Goal: Transaction & Acquisition: Obtain resource

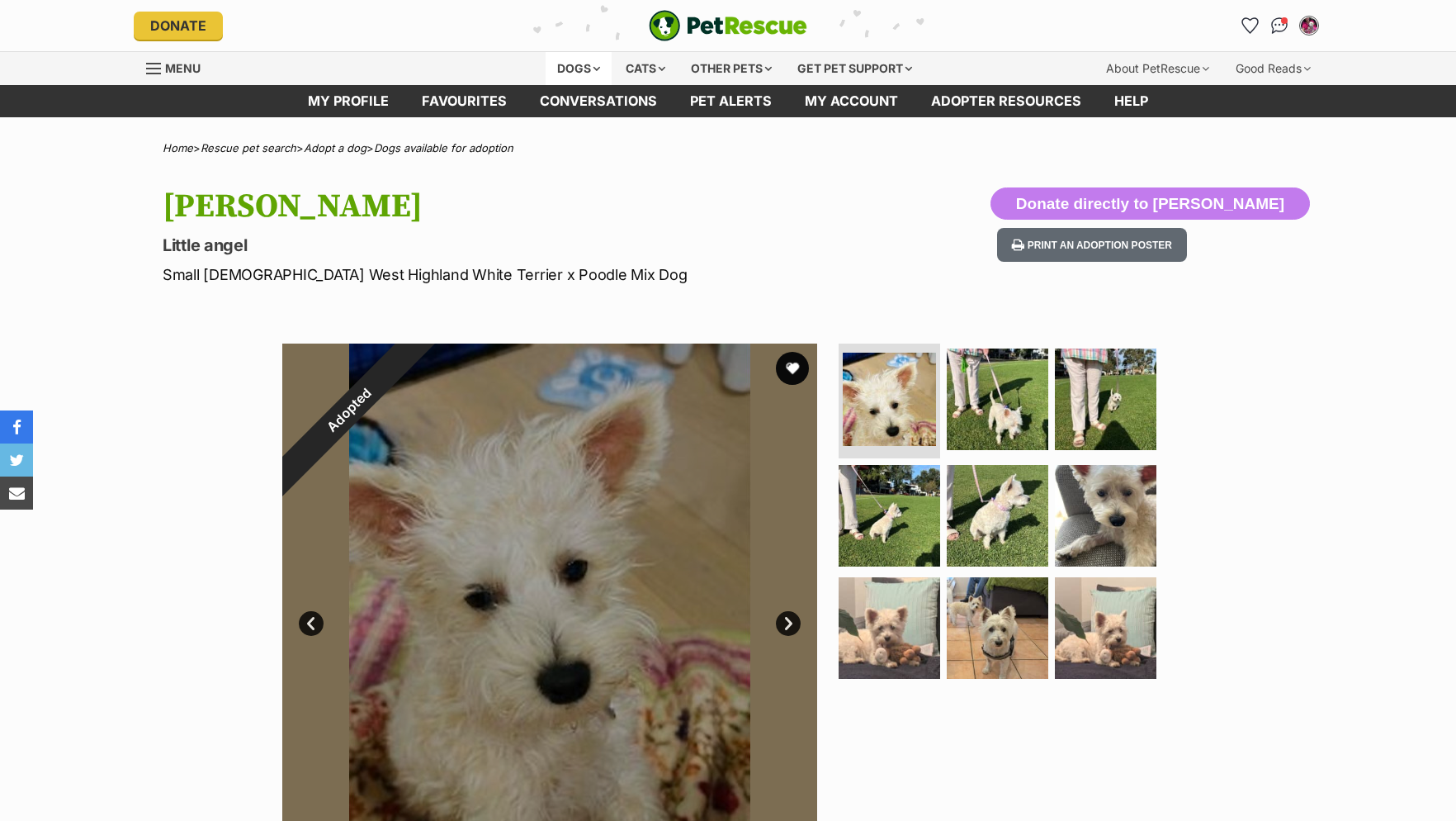
click at [587, 67] on div "Dogs" at bounding box center [579, 68] width 66 height 33
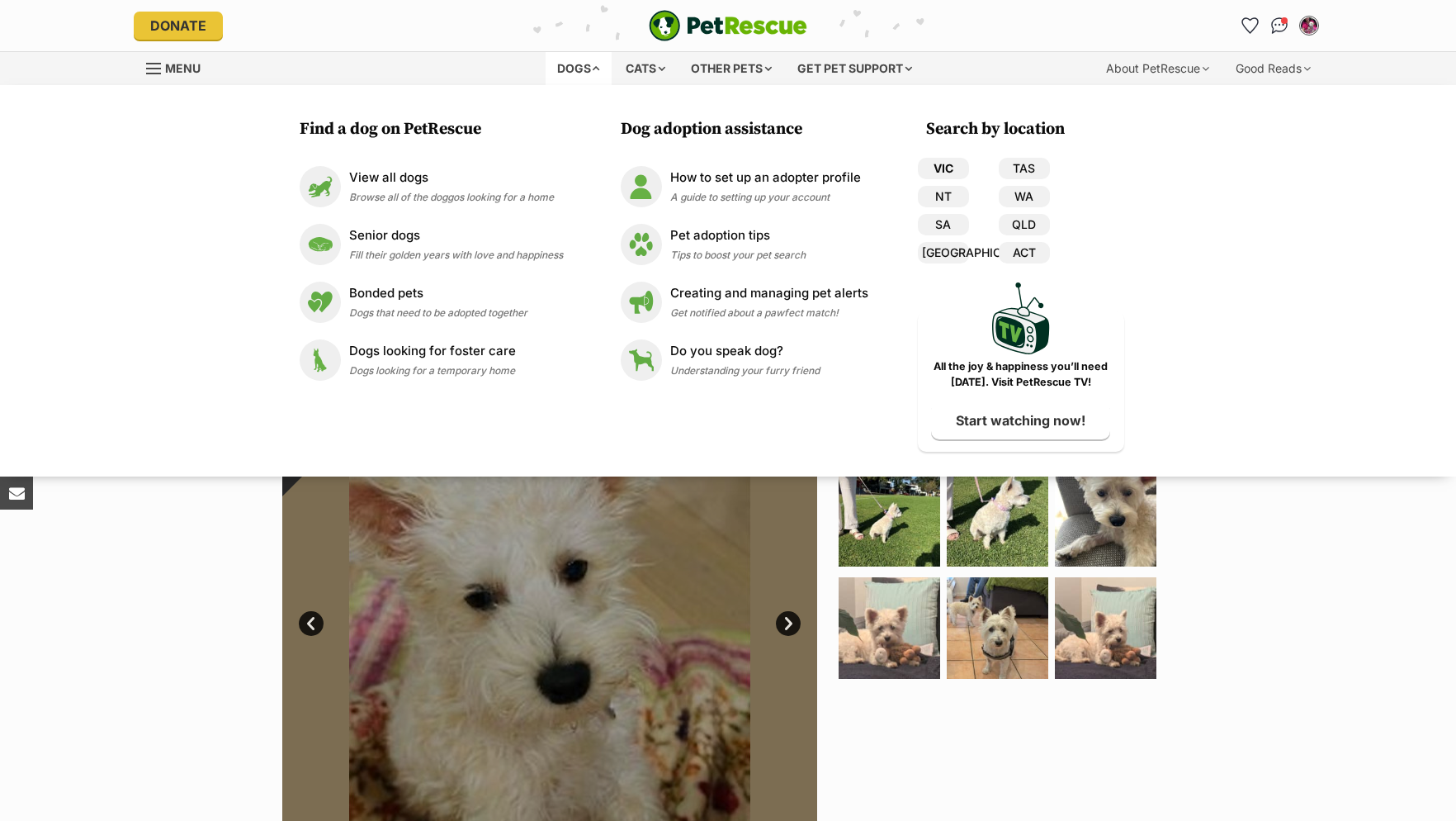
click at [940, 168] on link "VIC" at bounding box center [943, 169] width 51 height 21
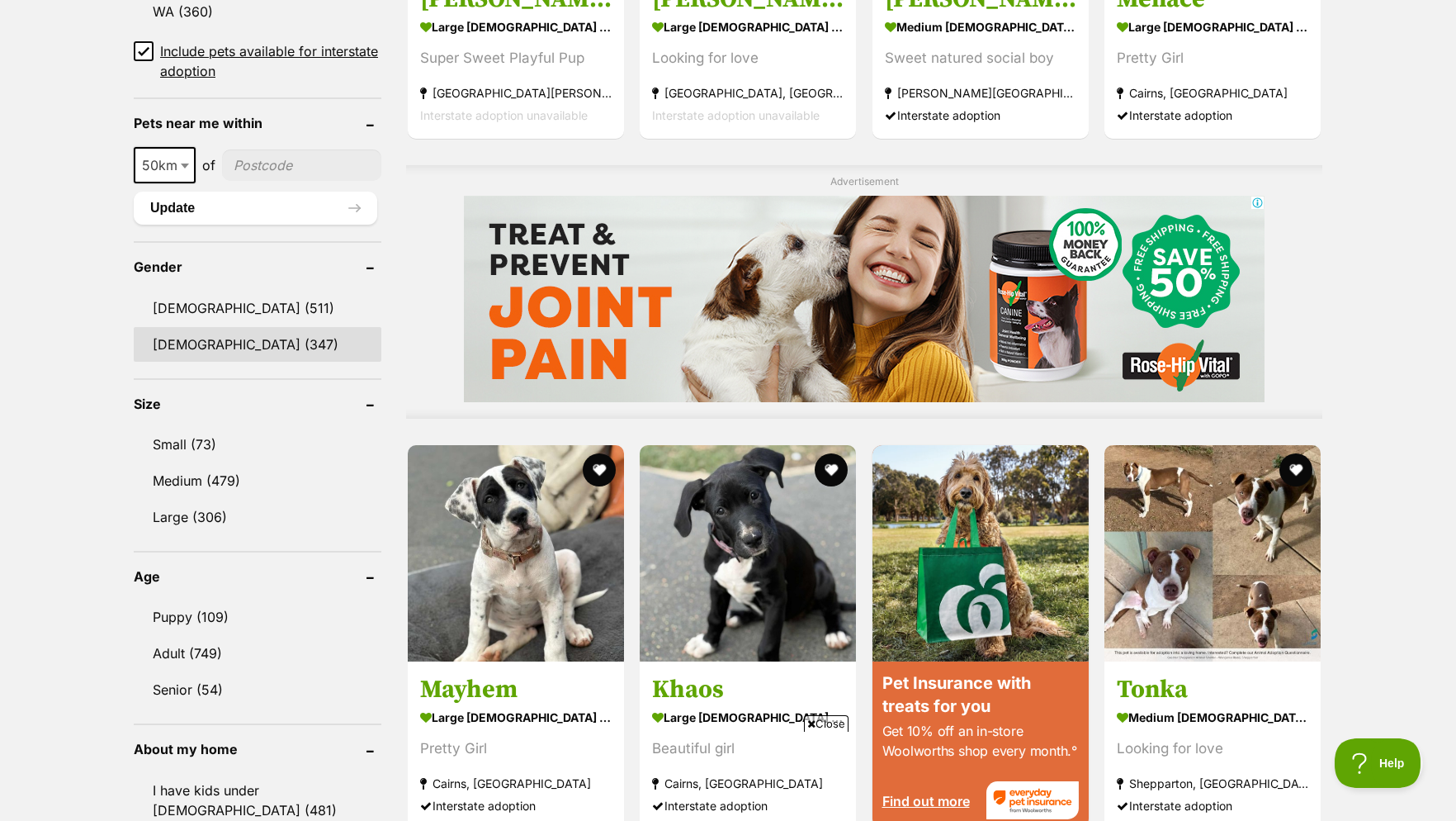
click at [163, 359] on link "[DEMOGRAPHIC_DATA] (347)" at bounding box center [258, 345] width 248 height 35
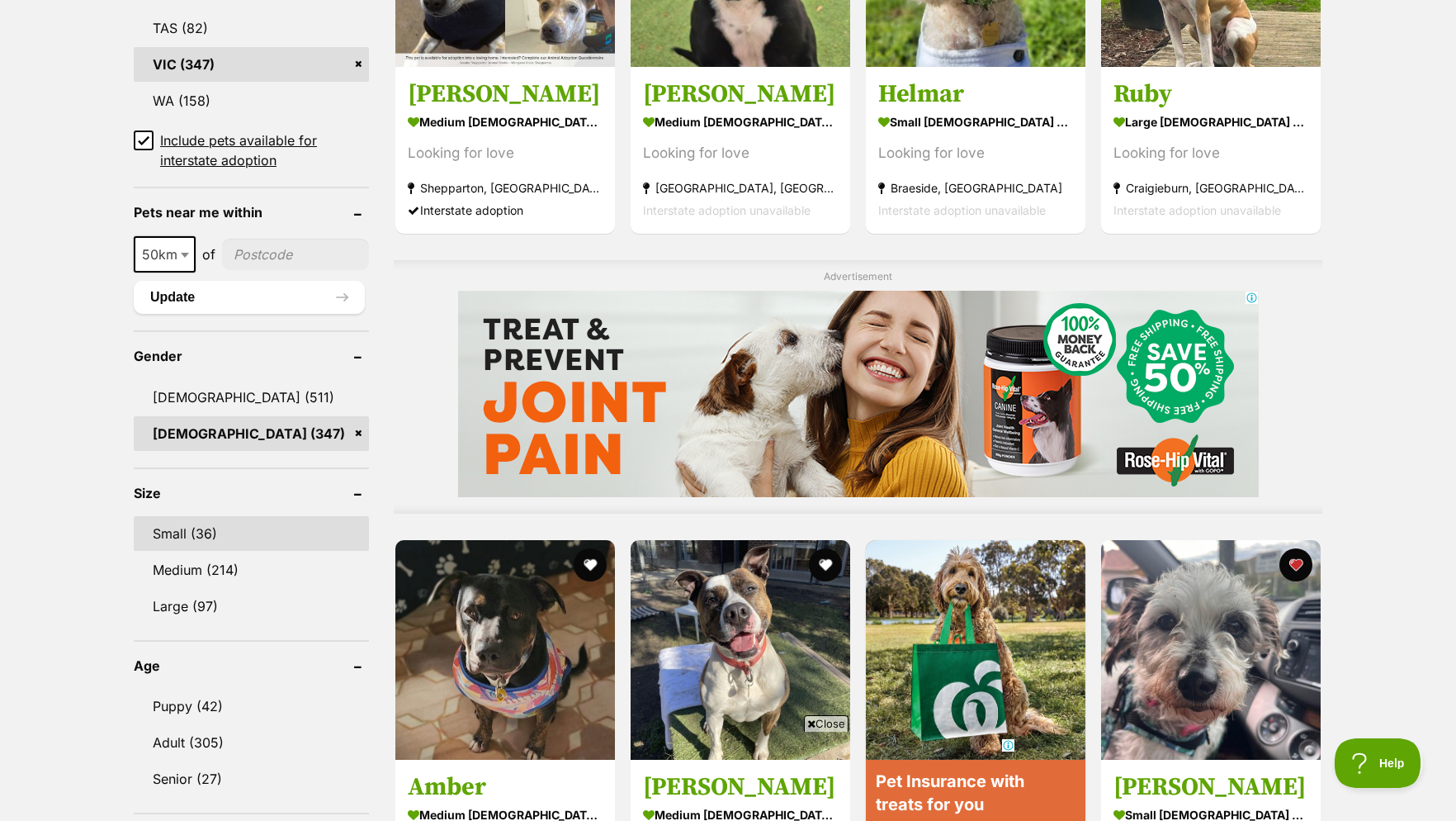
click at [167, 541] on link "Small (36)" at bounding box center [251, 534] width 235 height 35
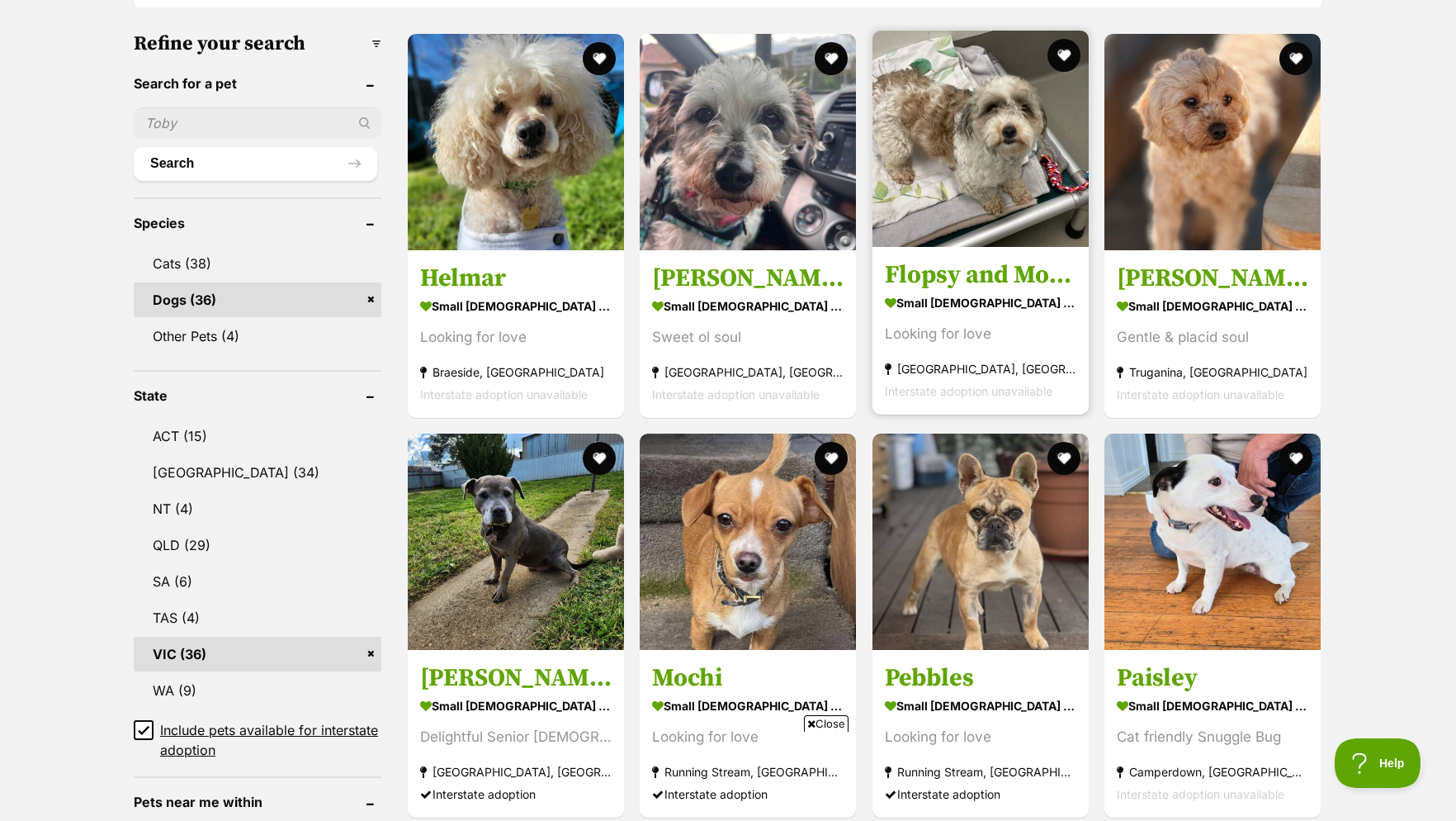
scroll to position [758, 0]
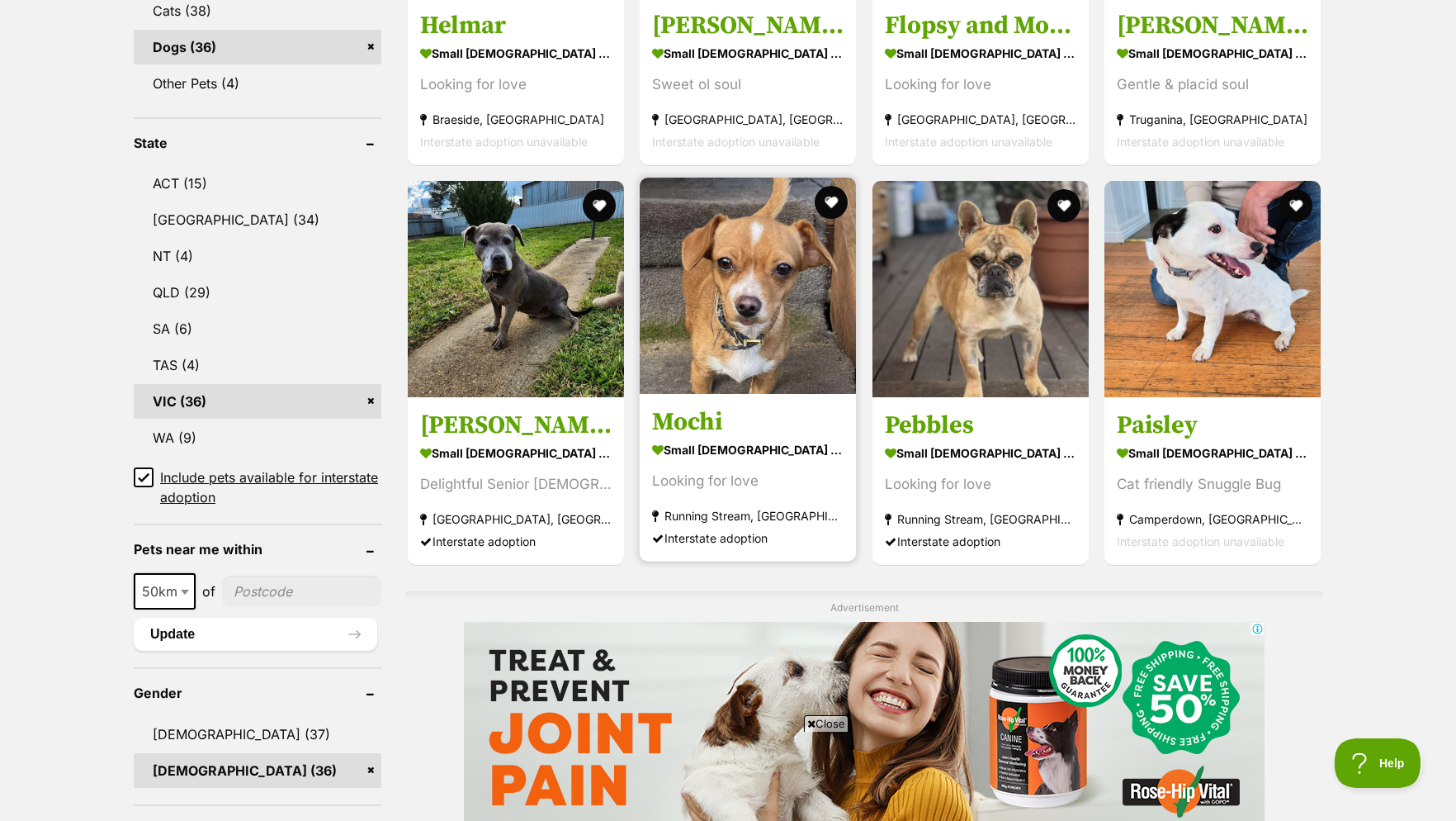
click at [725, 331] on img at bounding box center [748, 286] width 217 height 217
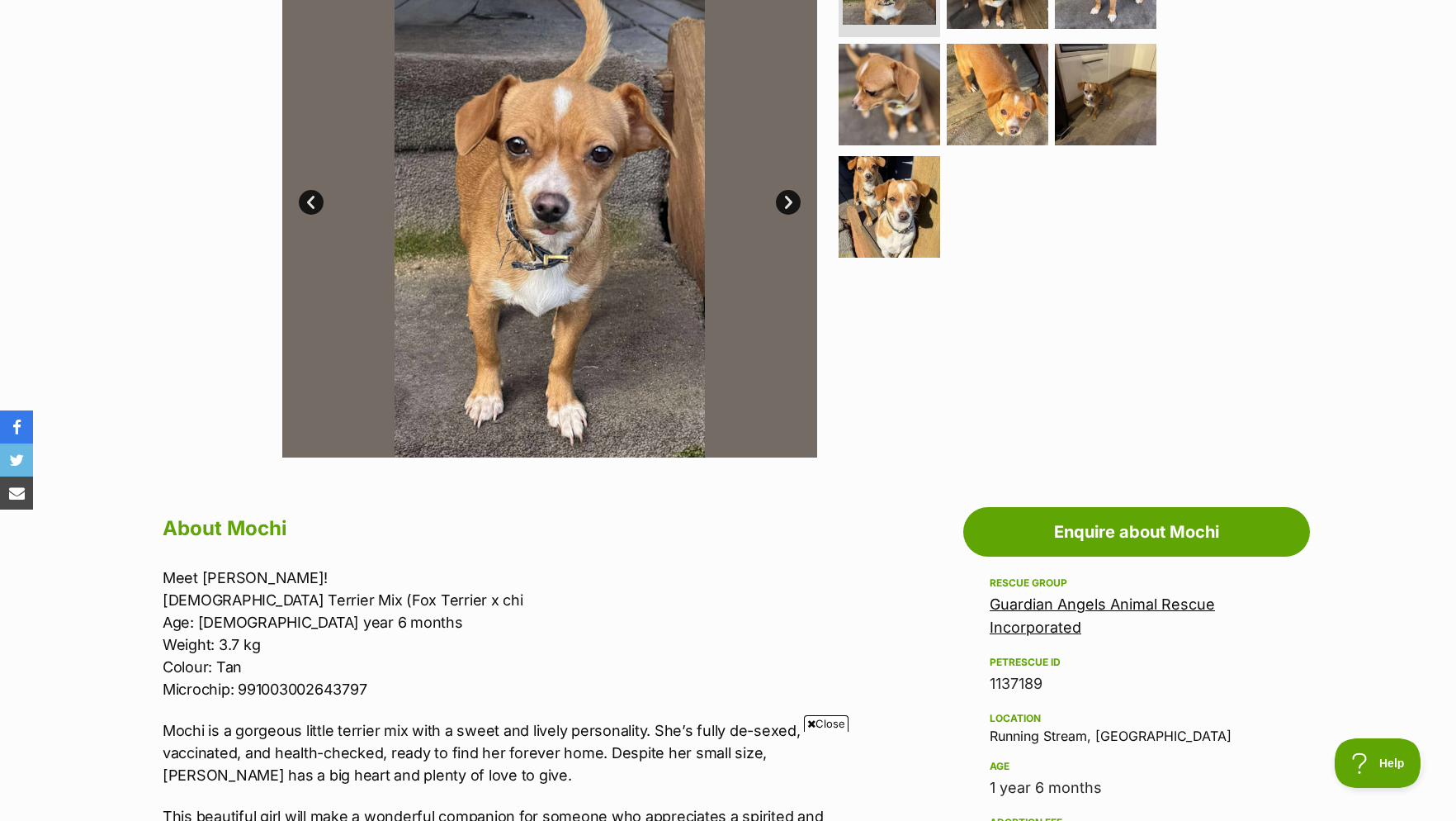
scroll to position [169, 0]
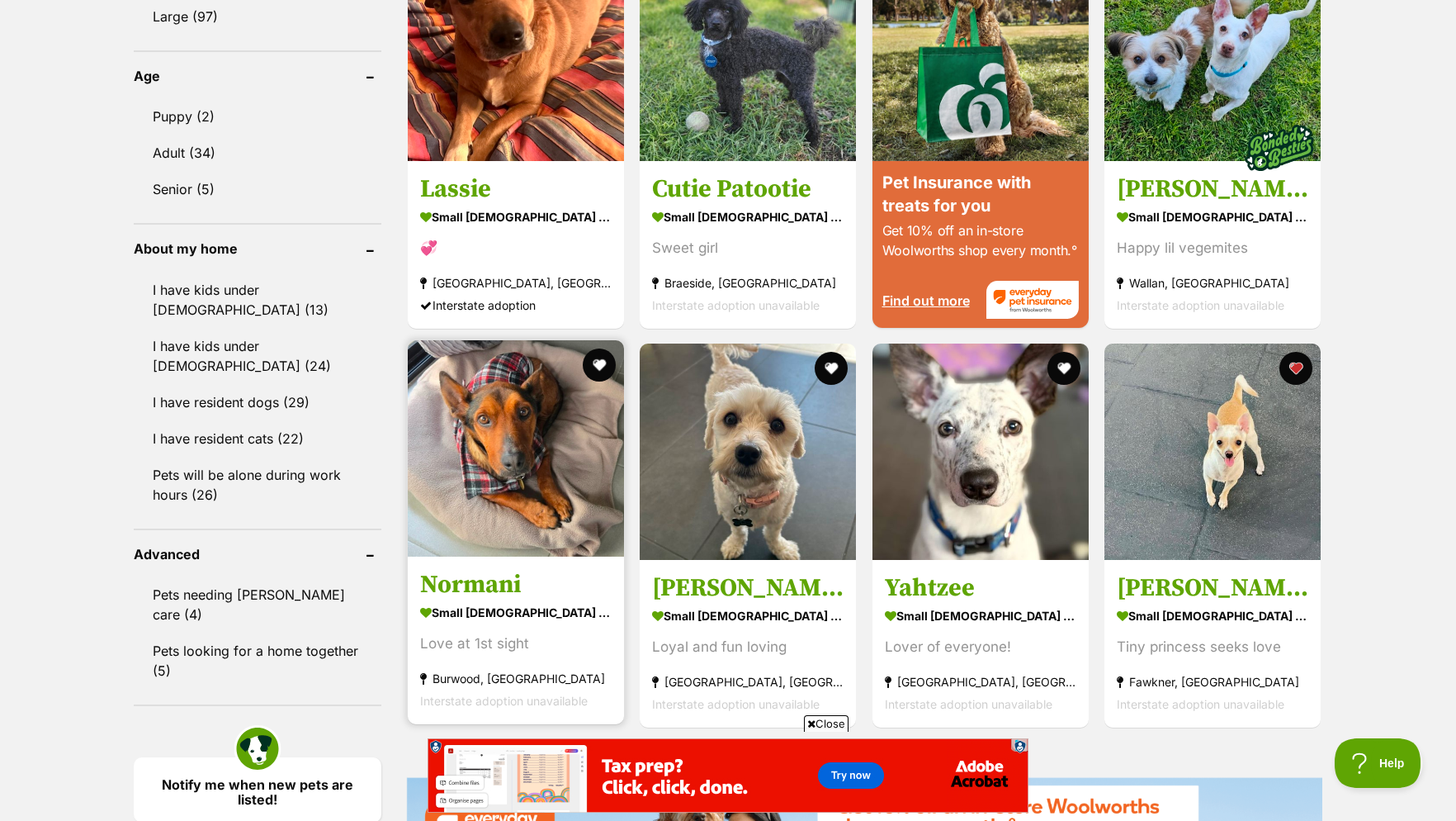
click at [574, 430] on img at bounding box center [516, 448] width 217 height 217
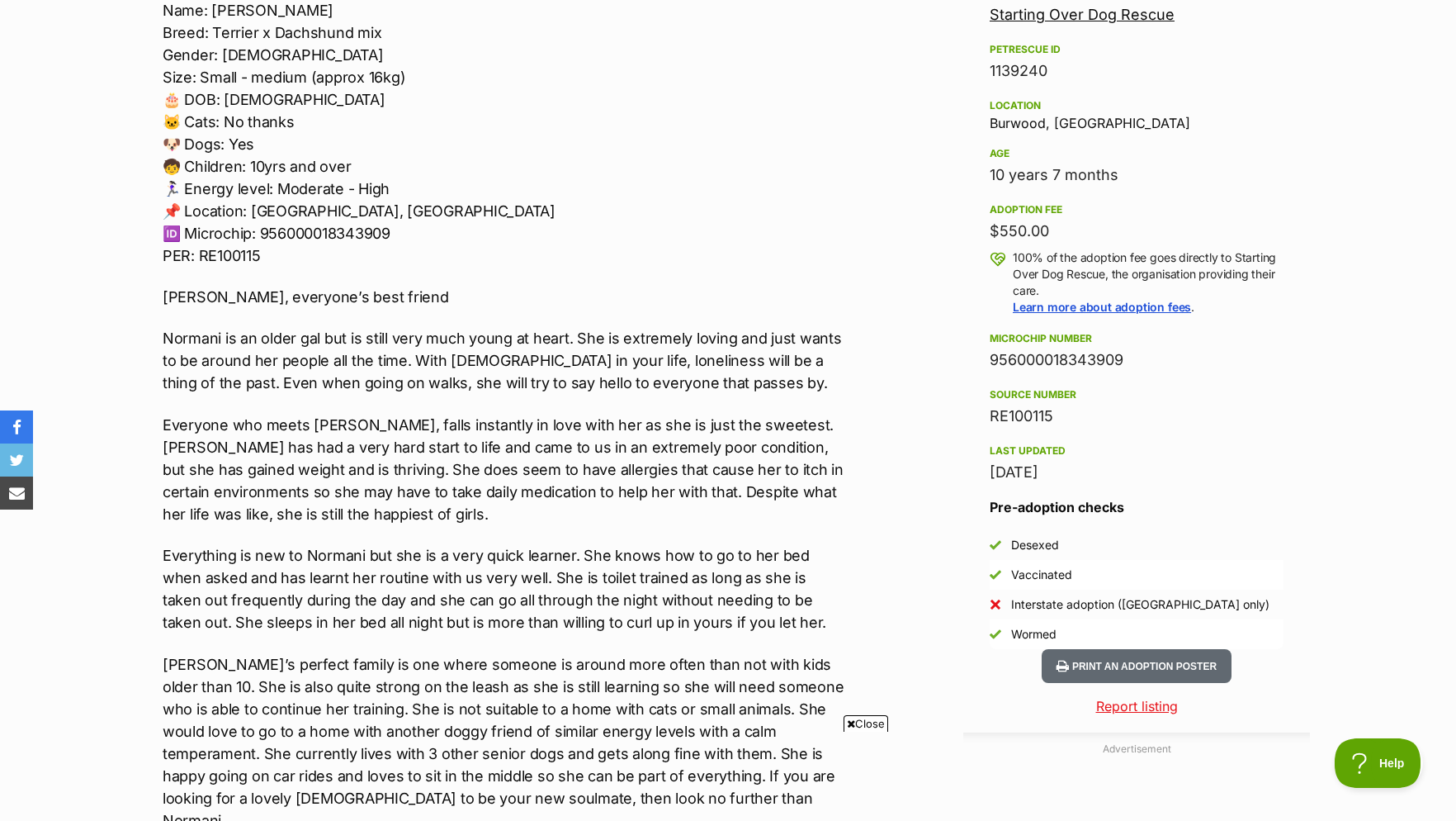
scroll to position [842, 0]
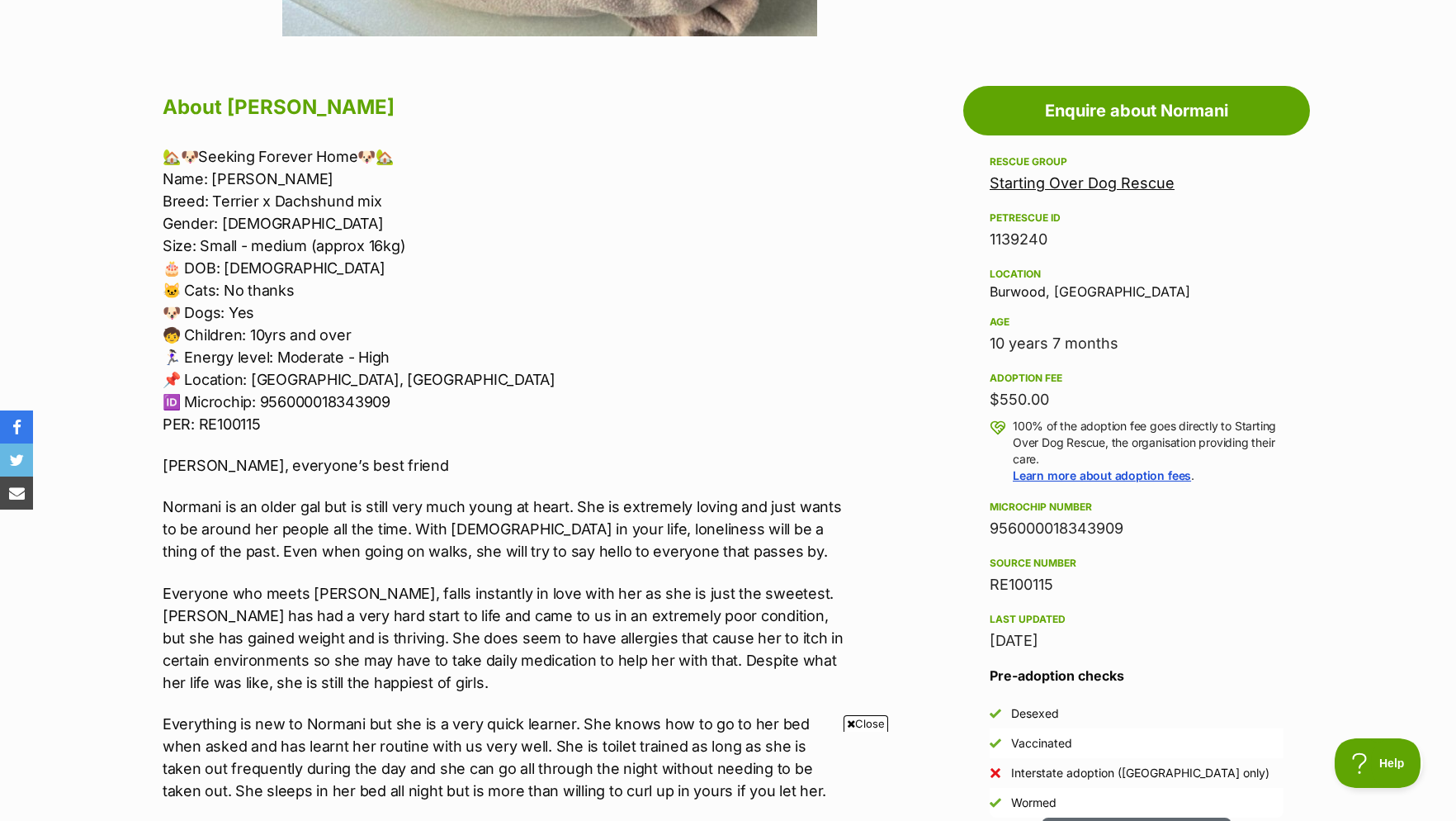
click at [1042, 191] on link "Starting Over Dog Rescue" at bounding box center [1081, 183] width 184 height 18
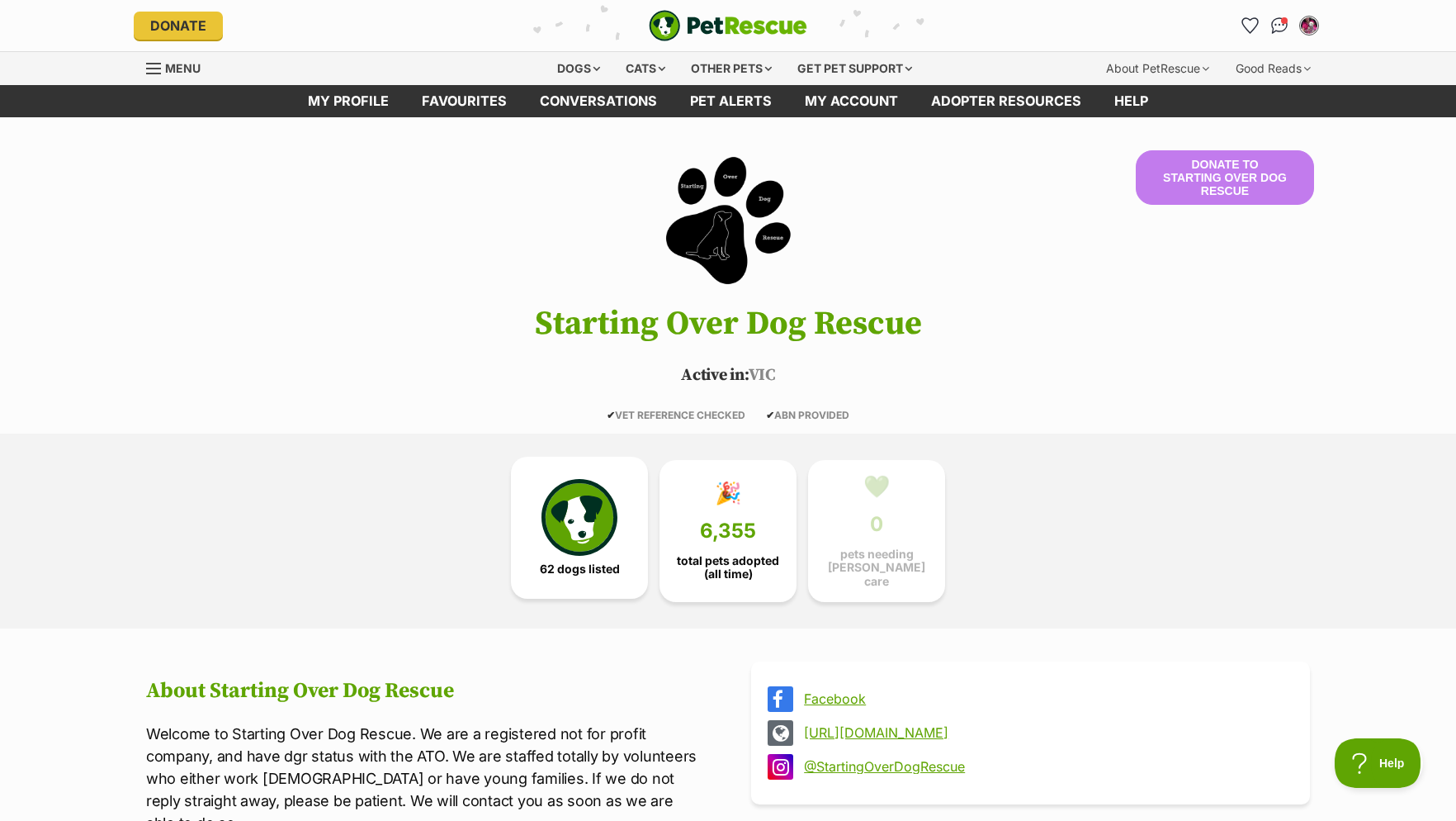
click at [580, 515] on img at bounding box center [580, 517] width 76 height 76
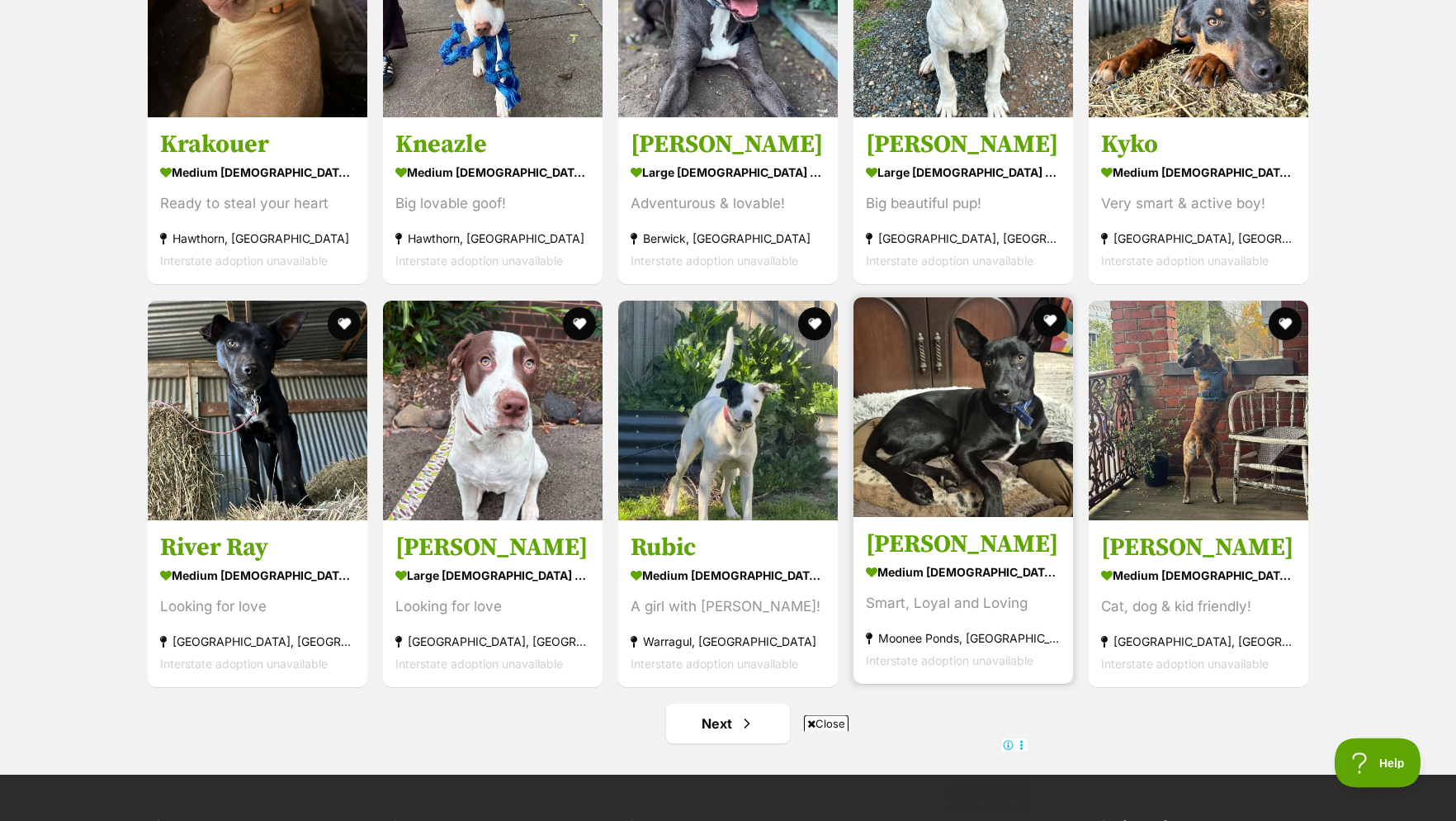
scroll to position [6304, 0]
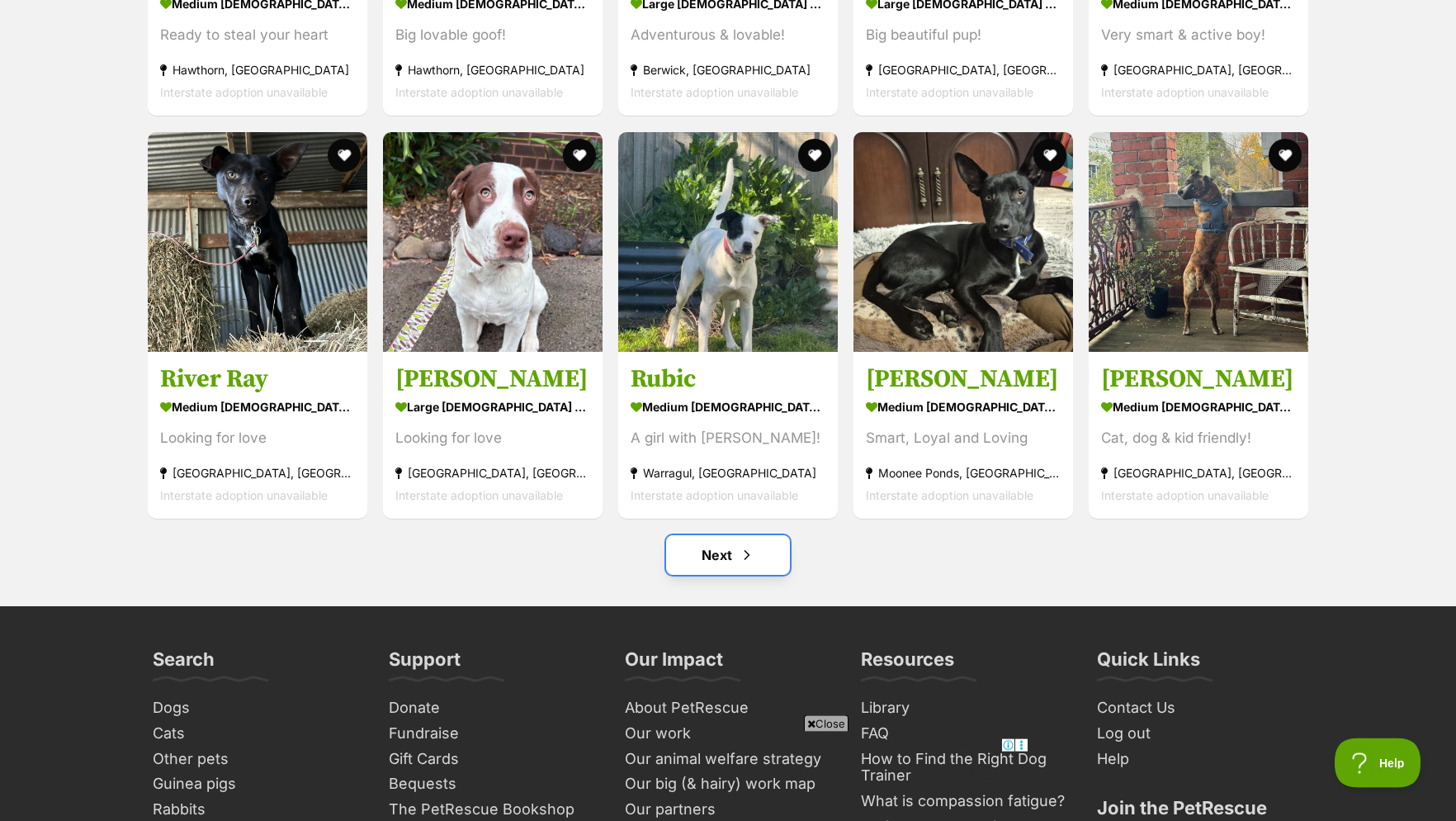
click at [765, 561] on link "Next" at bounding box center [727, 554] width 124 height 40
